Goal: Task Accomplishment & Management: Manage account settings

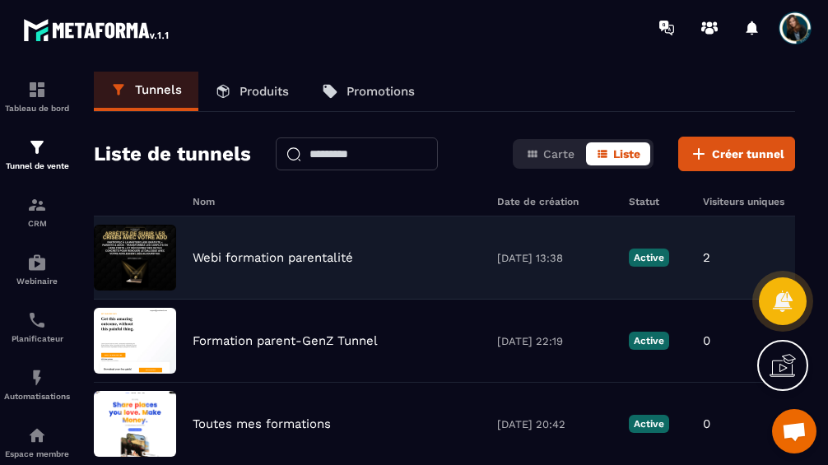
click at [228, 300] on div "Webi formation parentalité [DATE] 13:38 Active 2 3 1 0,00 € 0" at bounding box center [444, 341] width 701 height 83
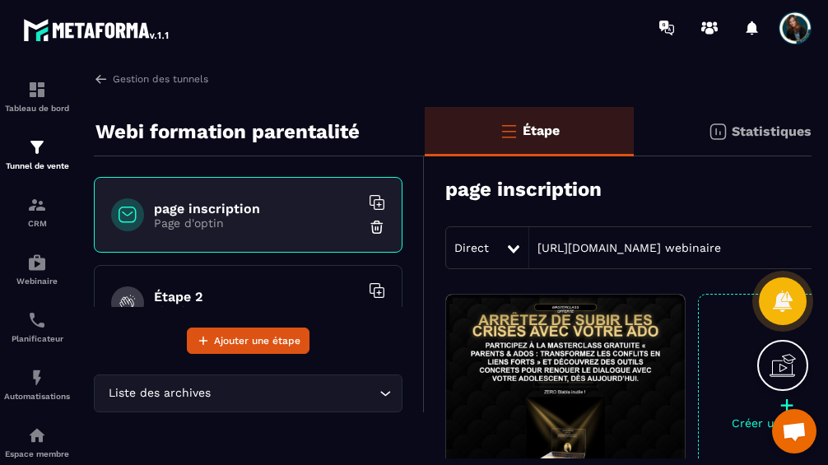
click at [510, 327] on img at bounding box center [565, 377] width 239 height 165
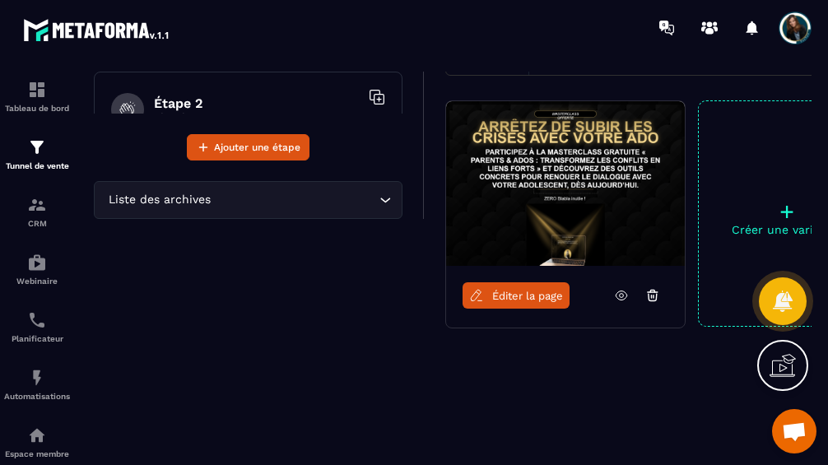
click at [534, 299] on span "Éditer la page" at bounding box center [527, 296] width 71 height 12
